Goal: Contribute content

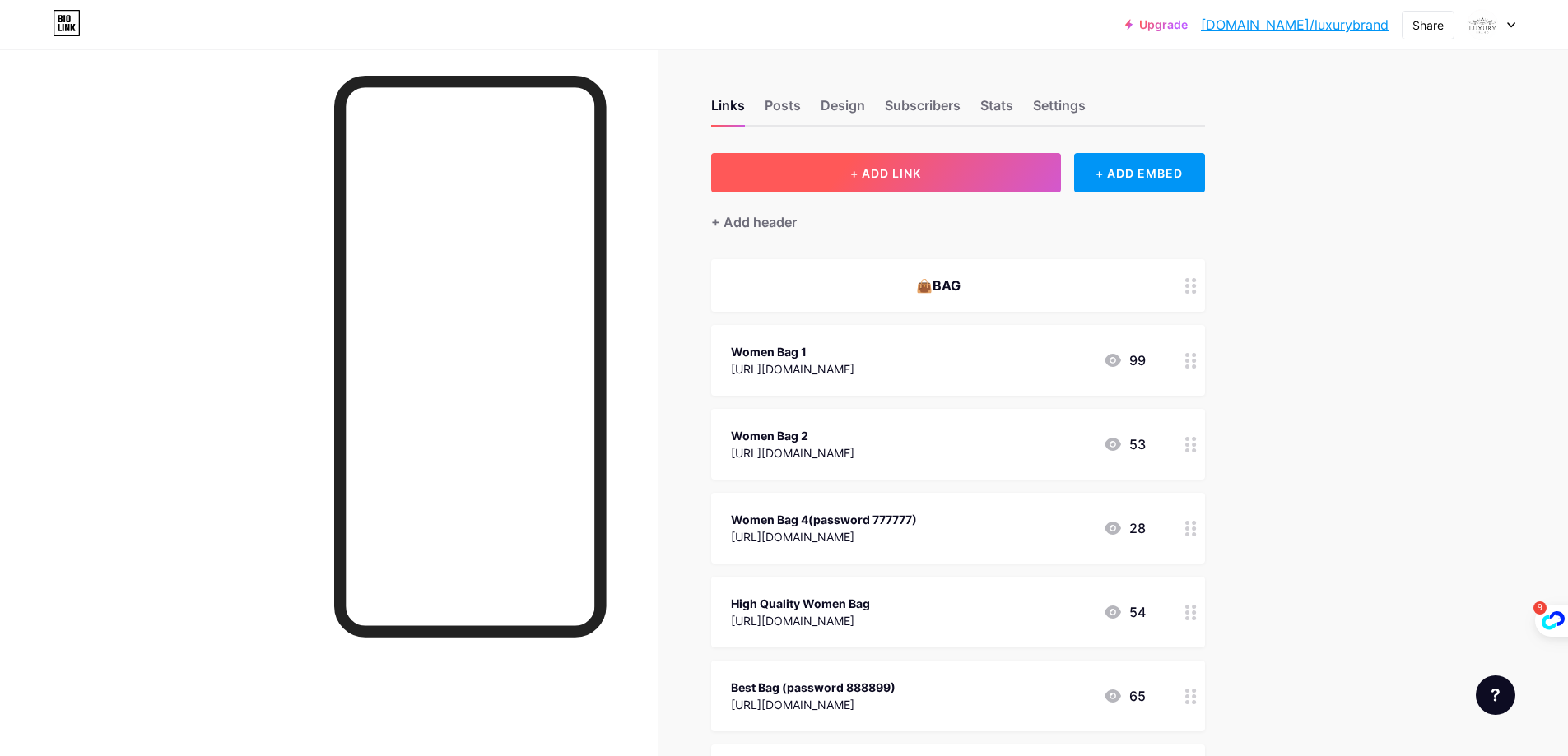
click at [908, 163] on button "+ ADD LINK" at bounding box center [886, 173] width 350 height 40
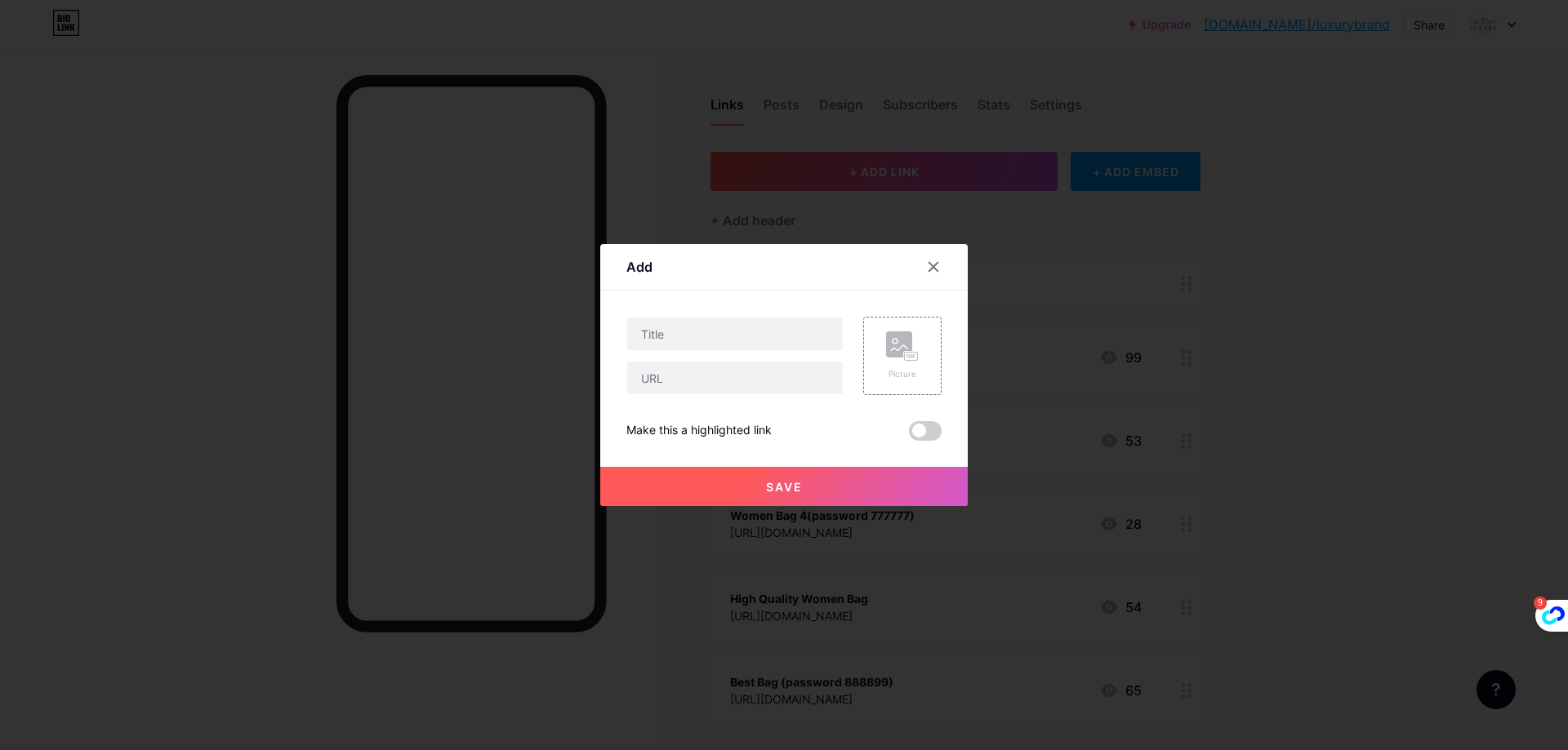
click at [709, 398] on div "Picture Make this a highlighted link Save" at bounding box center [784, 379] width 315 height 124
click at [704, 384] on input "text" at bounding box center [735, 378] width 216 height 33
paste input "[URL][DOMAIN_NAME]"
type input "[URL][DOMAIN_NAME]"
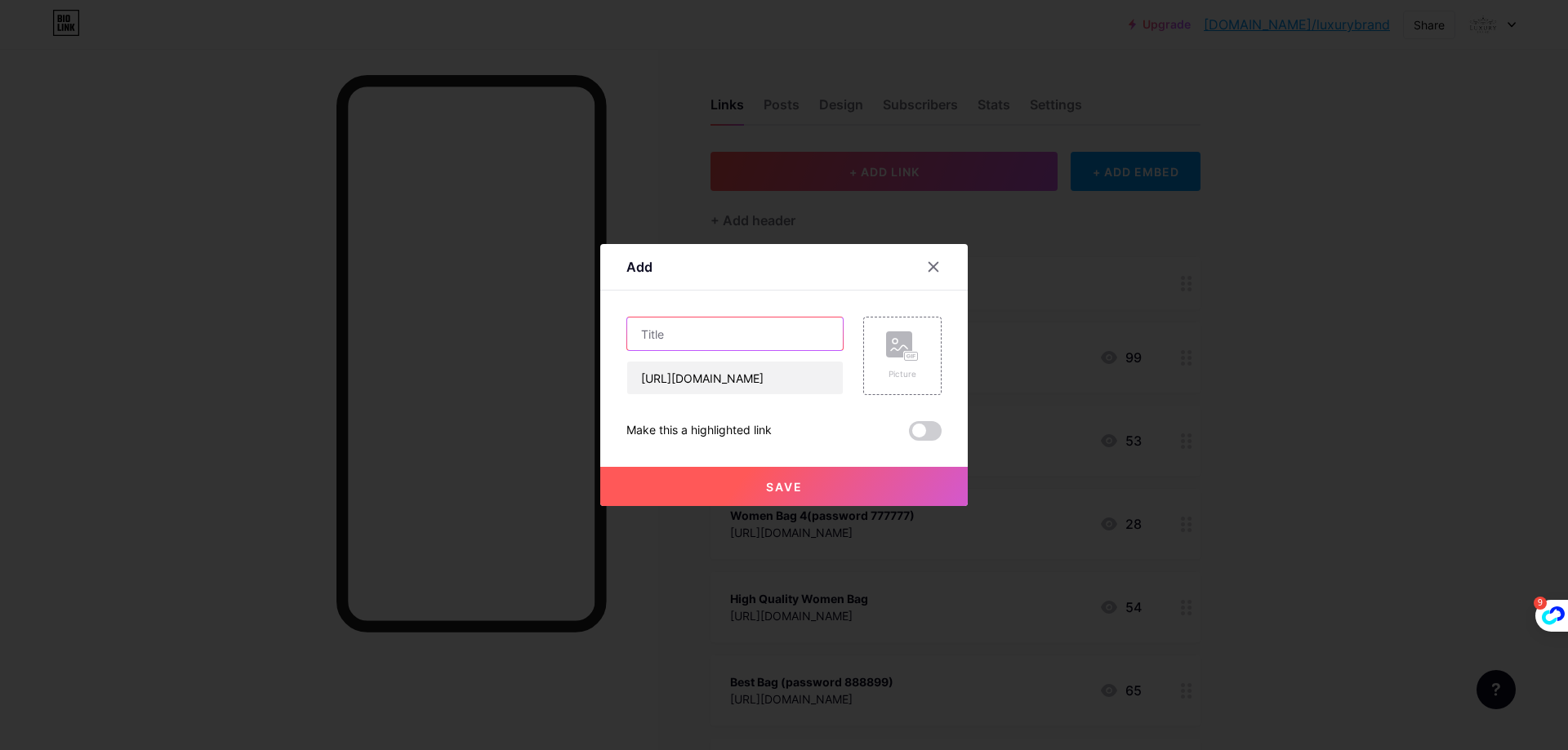
scroll to position [0, 0]
click at [716, 344] on input "text" at bounding box center [735, 334] width 216 height 33
type input "Perfume"
click at [813, 494] on button "Save" at bounding box center [784, 487] width 368 height 39
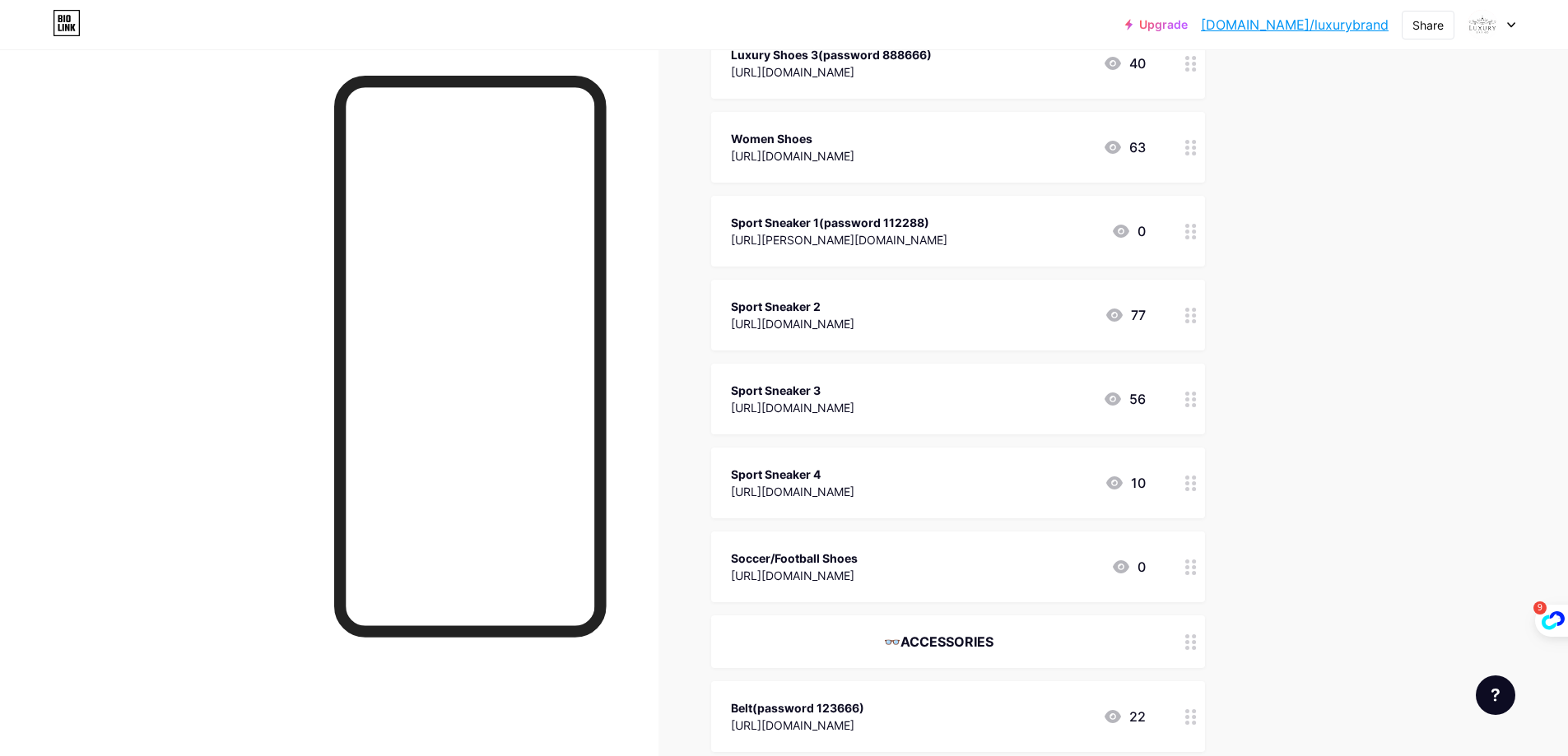
scroll to position [1848, 0]
